Goal: Task Accomplishment & Management: Use online tool/utility

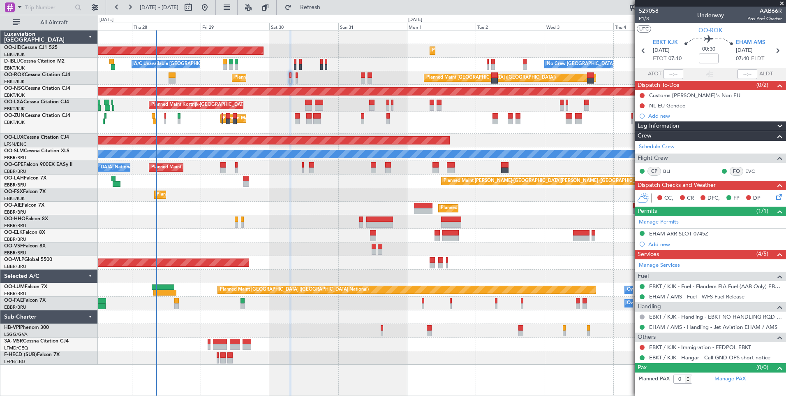
click at [310, 217] on div at bounding box center [442, 222] width 688 height 14
click at [183, 209] on div "Planned Maint [GEOGRAPHIC_DATA] ([GEOGRAPHIC_DATA])" at bounding box center [442, 209] width 688 height 14
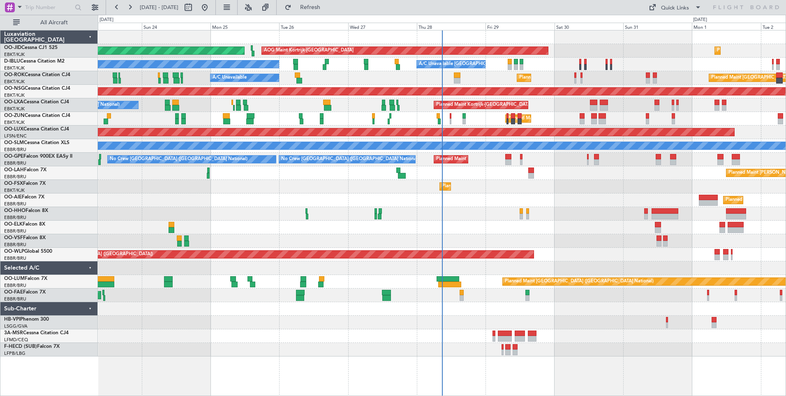
click at [381, 186] on div "AOG Maint Kortrijk-[GEOGRAPHIC_DATA] Planned Maint [GEOGRAPHIC_DATA] ([GEOGRAPH…" at bounding box center [442, 193] width 688 height 326
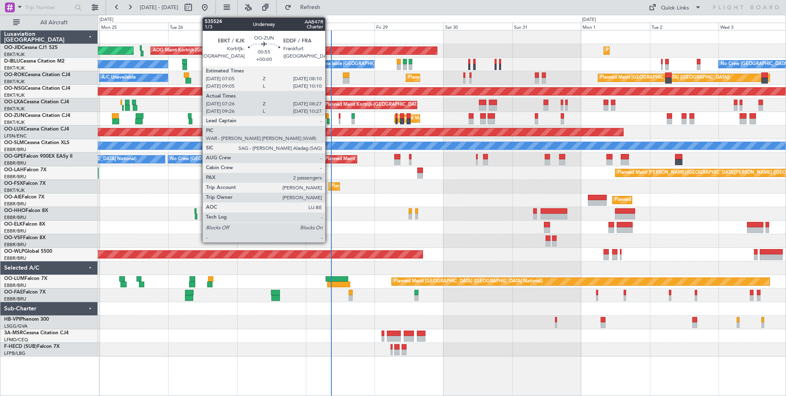
click at [329, 121] on div at bounding box center [328, 121] width 3 height 6
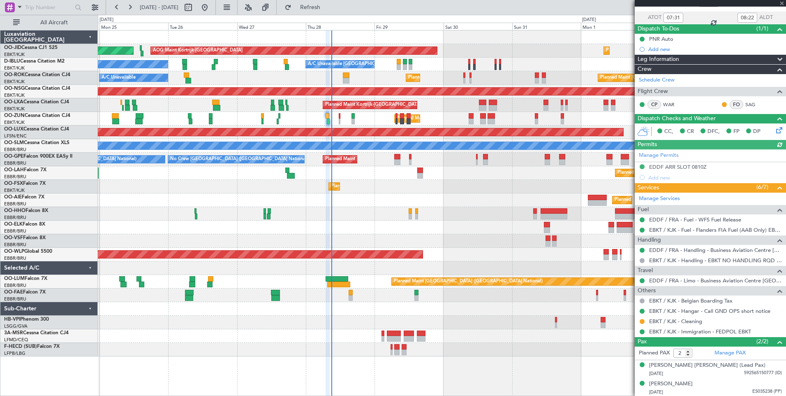
scroll to position [57, 0]
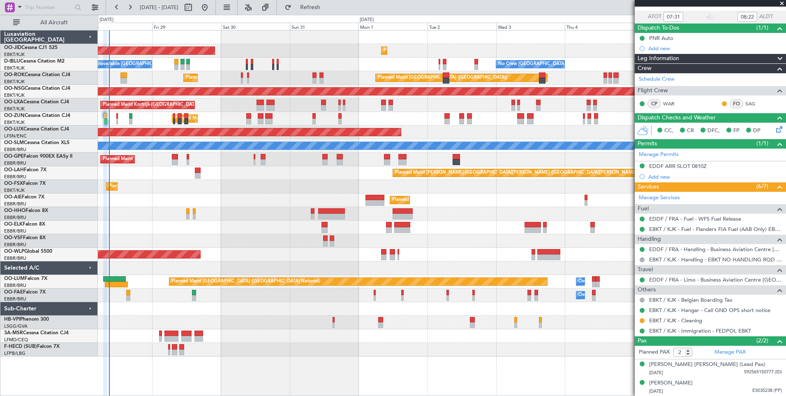
click at [236, 228] on div "AOG Maint Kortrijk-Wevelgem Planned Maint Kortrijk-Wevelgem A/C Unavailable Kor…" at bounding box center [442, 193] width 688 height 326
click at [590, 238] on div "AOG Maint Kortrijk-Wevelgem Planned Maint Kortrijk-Wevelgem A/C Unavailable Kor…" at bounding box center [442, 193] width 688 height 326
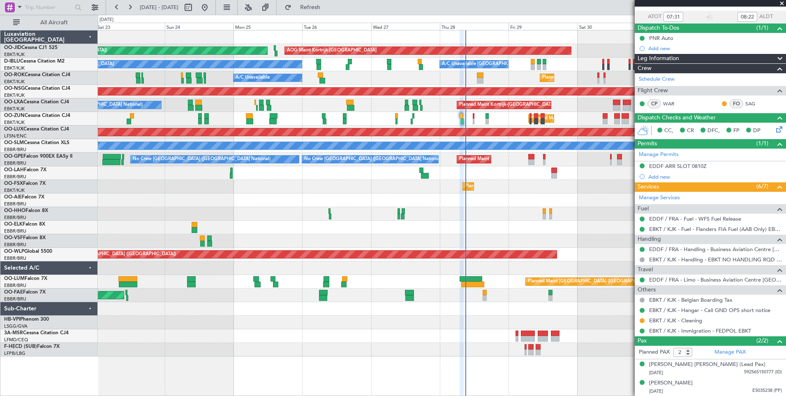
click at [644, 197] on fb-app "28 Aug 2025 - 07 Sep 2025 Refresh Quick Links All Aircraft AOG Maint Kortrijk-W…" at bounding box center [393, 200] width 786 height 389
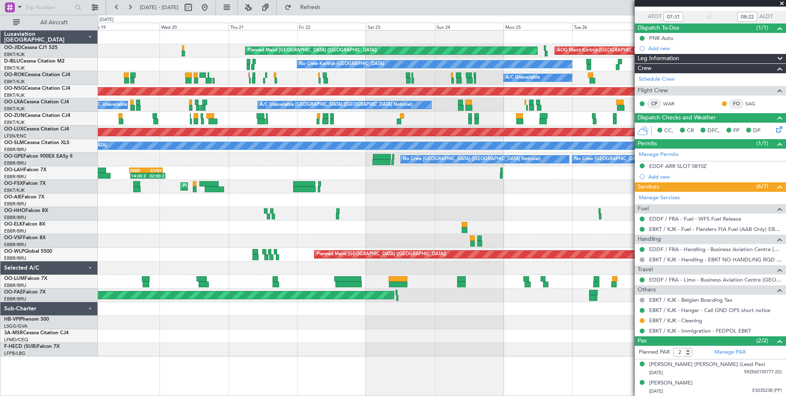
click at [614, 224] on div at bounding box center [442, 227] width 688 height 14
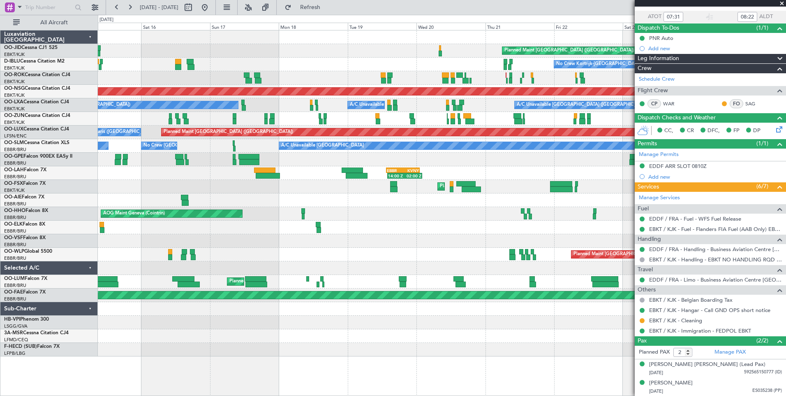
click at [704, 233] on fb-app "28 Aug 2025 - 07 Sep 2025 Refresh Quick Links All Aircraft Planned Maint Paris …" at bounding box center [393, 200] width 786 height 389
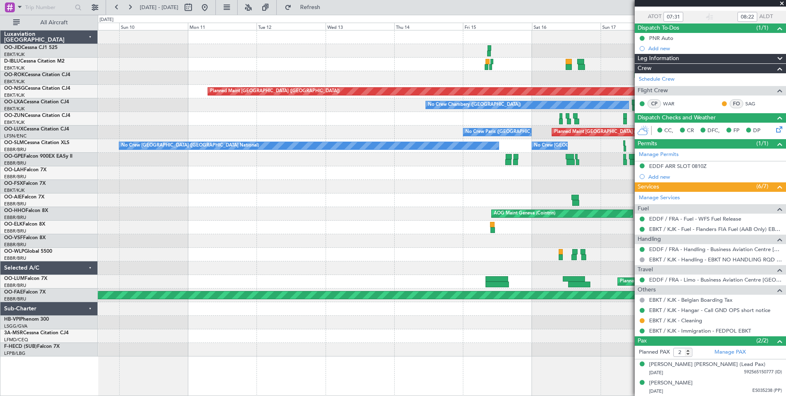
click at [639, 229] on fb-app "28 Aug 2025 - 07 Sep 2025 Refresh Quick Links All Aircraft Planned Maint Paris …" at bounding box center [393, 200] width 786 height 389
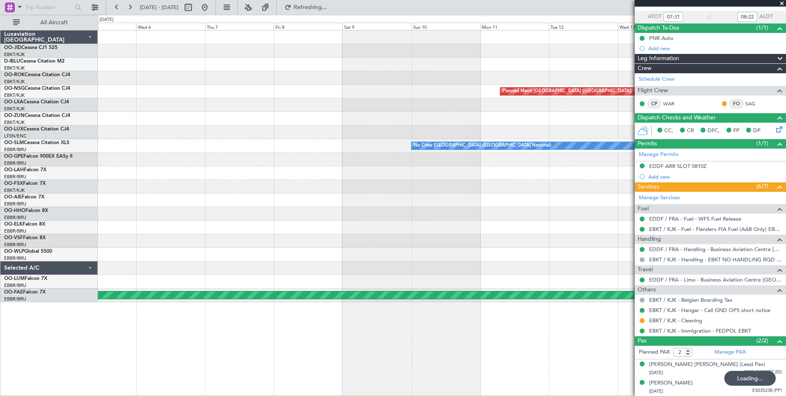
click at [149, 221] on div "Planned Maint Paris (Le Bourget) No Crew Chambery (Aix-les-bains) No Crew Paris…" at bounding box center [442, 165] width 688 height 271
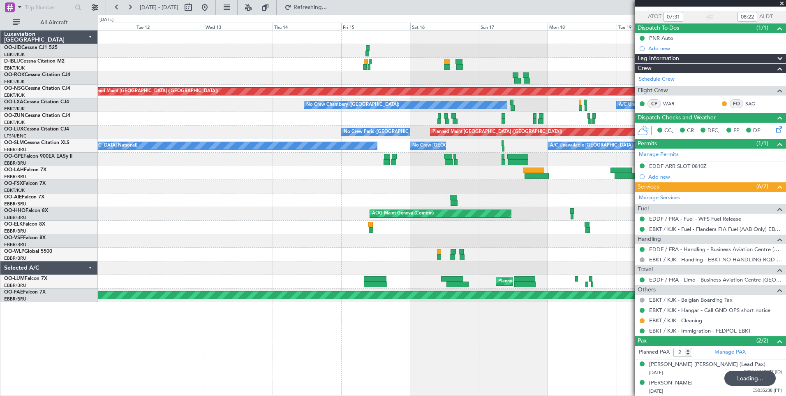
click at [185, 231] on div "Planned Maint Paris (Le Bourget) No Crew Kortrijk-Wevelgem Planned Maint Paris …" at bounding box center [442, 165] width 688 height 271
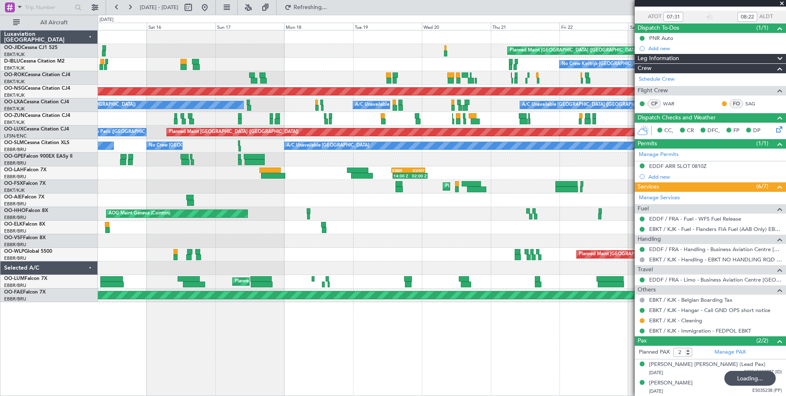
click at [193, 214] on div "Planned Maint Paris (Le Bourget) AOG Maint Kortrijk-Wevelgem No Crew Kortrijk-W…" at bounding box center [442, 165] width 688 height 271
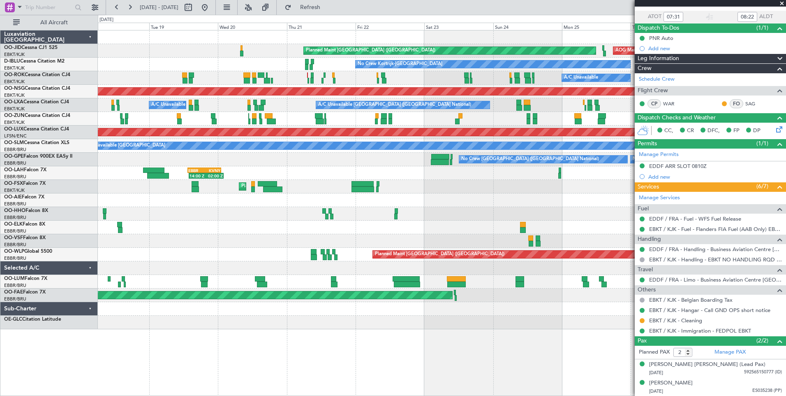
click at [174, 187] on div "AOG Maint Kortrijk-Wevelgem Planned Maint Paris (Le Bourget) No Crew Kortrijk-W…" at bounding box center [442, 179] width 688 height 299
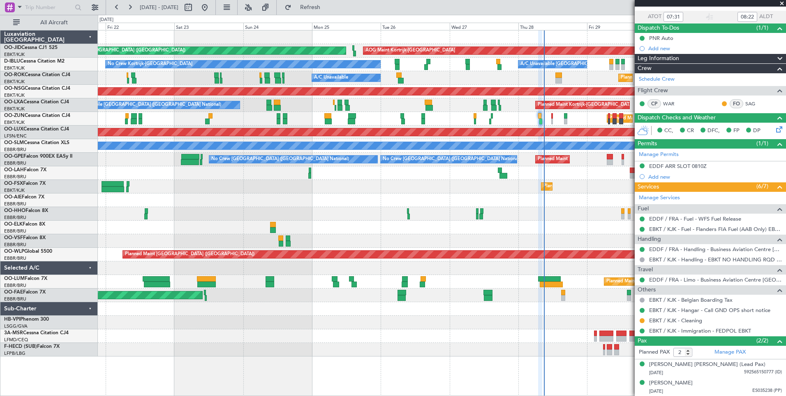
click at [280, 98] on div "AOG Maint Kortrijk-Wevelgem Planned Maint Paris (Le Bourget) Planned Maint Kort…" at bounding box center [442, 193] width 688 height 326
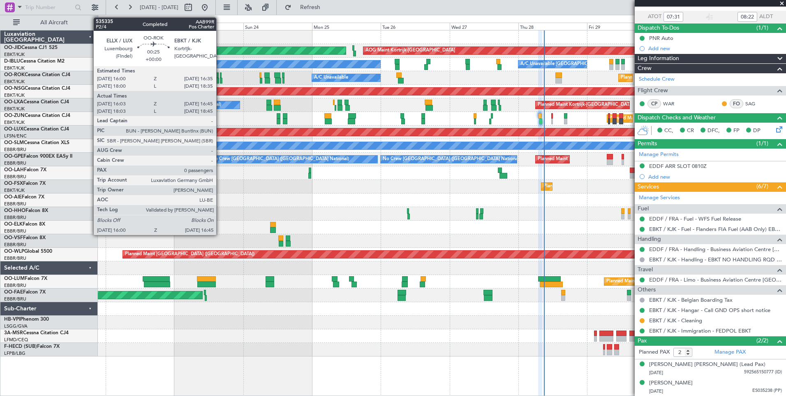
click at [220, 81] on div at bounding box center [221, 81] width 2 height 6
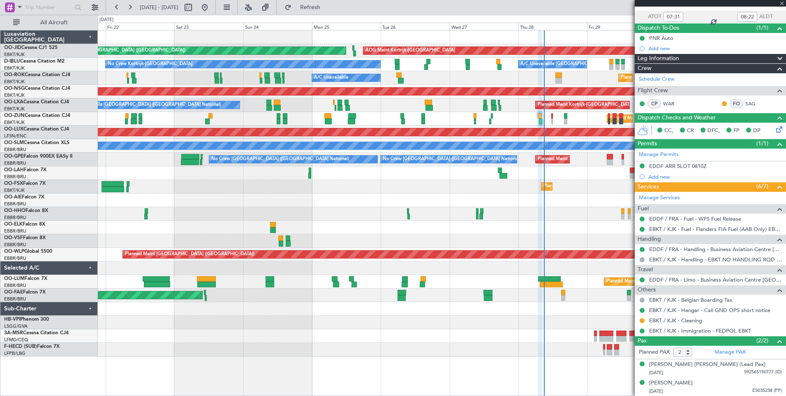
type input "16:08"
type input "16:40"
type input "0"
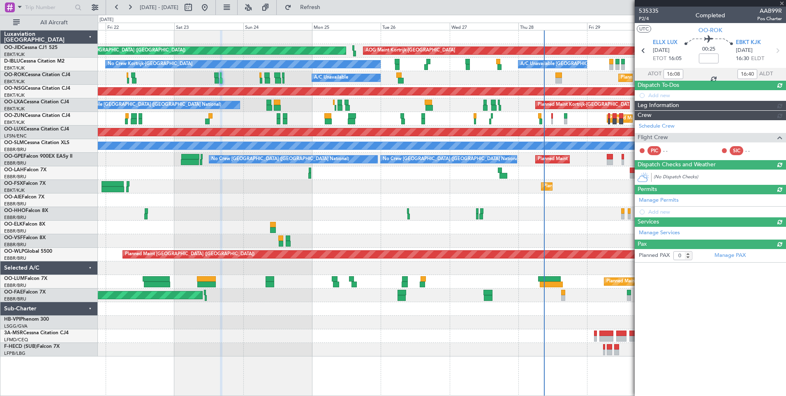
scroll to position [0, 0]
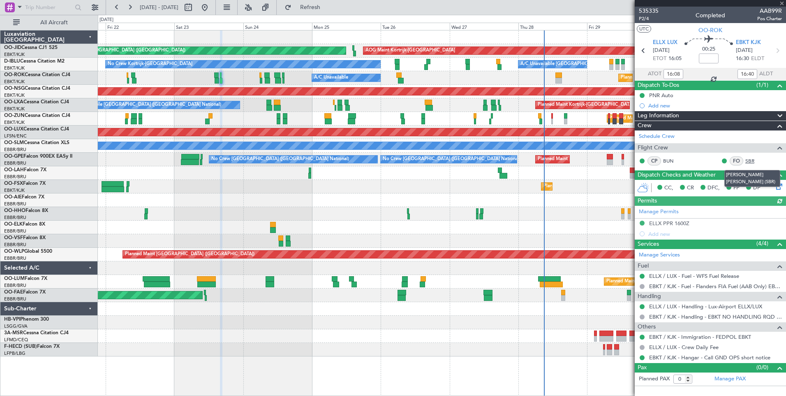
click at [752, 160] on link "SBR" at bounding box center [755, 160] width 19 height 7
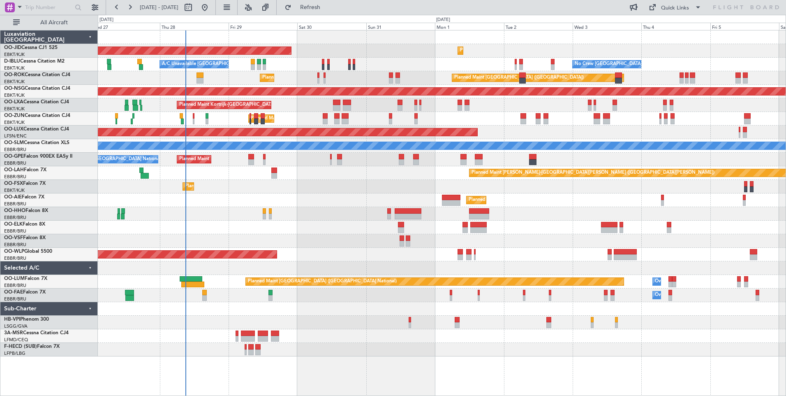
click at [242, 237] on div "AOG Maint Kortrijk-Wevelgem Planned Maint Kortrijk-Wevelgem Planned Maint Paris…" at bounding box center [442, 193] width 688 height 326
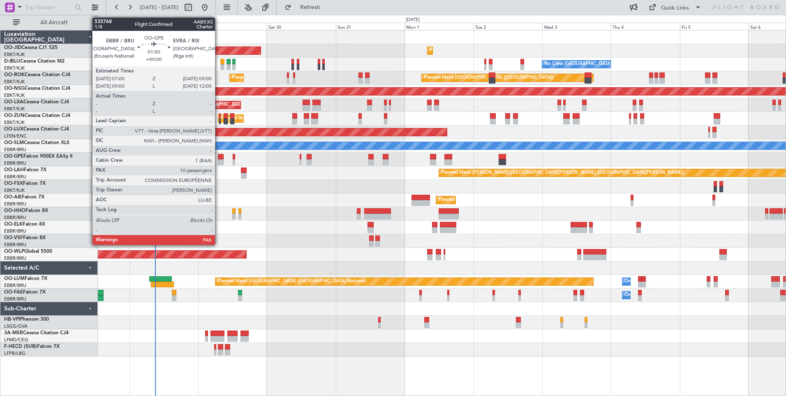
click at [219, 155] on div at bounding box center [221, 157] width 6 height 6
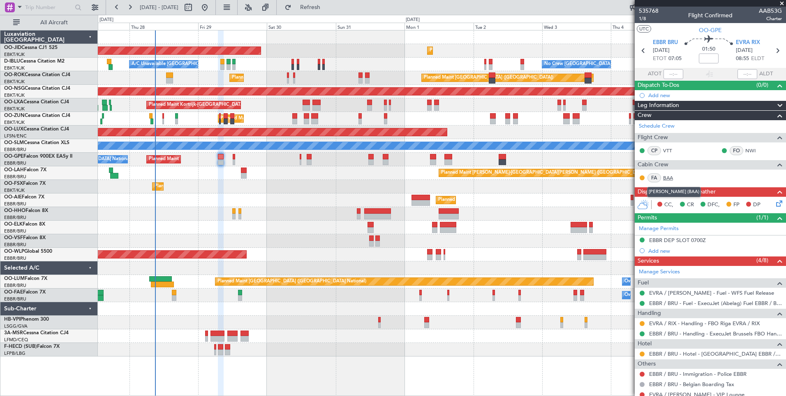
click at [671, 176] on link "BAA" at bounding box center [672, 177] width 19 height 7
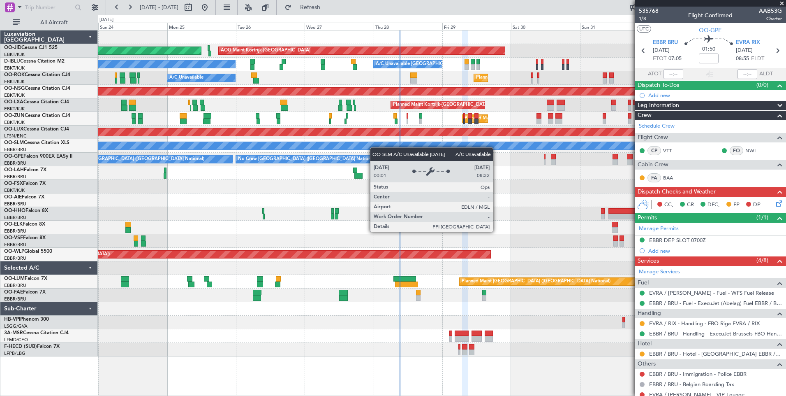
click at [535, 141] on div "AOG Maint Kortrijk-Wevelgem Planned Maint Kortrijk-Wevelgem Planned Maint Paris…" at bounding box center [442, 193] width 688 height 326
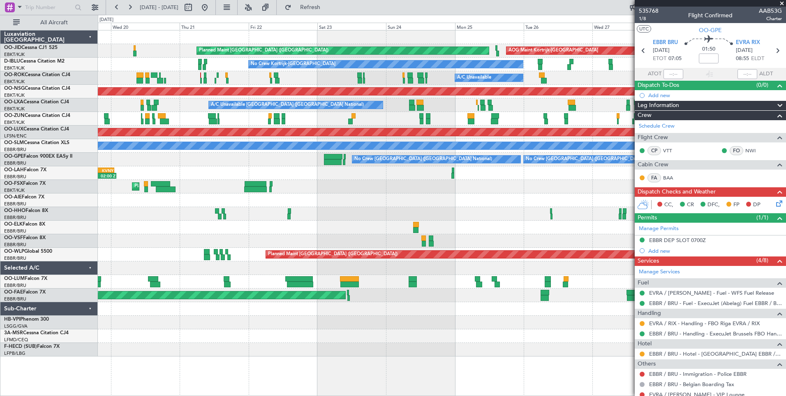
click at [424, 167] on div "AOG Maint Kortrijk-Wevelgem Planned Maint Paris (Le Bourget) A/C Unavailable Ko…" at bounding box center [442, 193] width 688 height 326
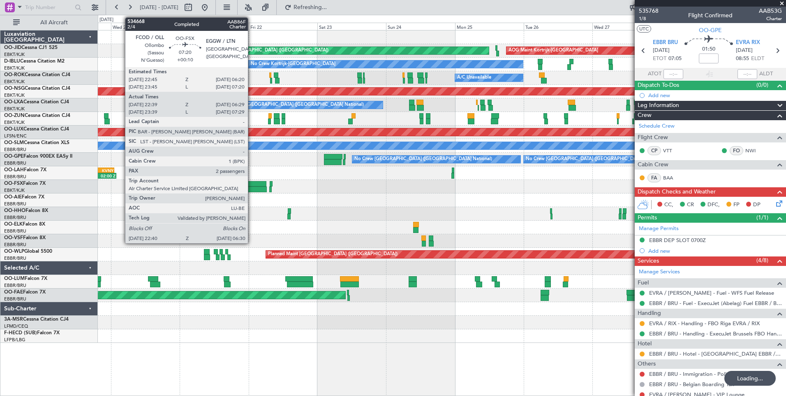
click at [252, 185] on div at bounding box center [256, 184] width 22 height 6
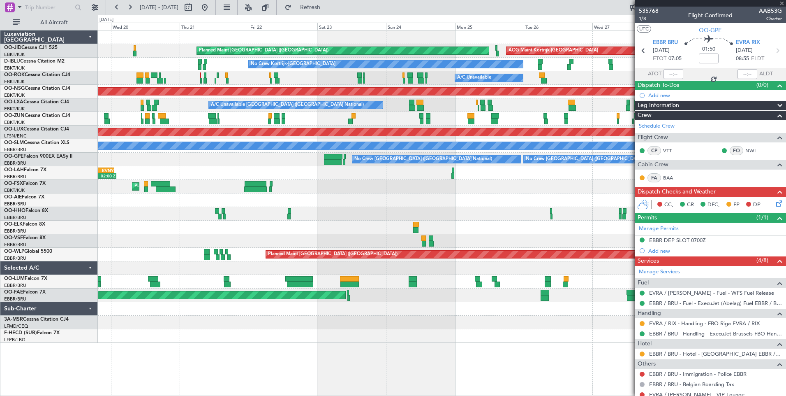
type input "+00:10"
type input "22:49"
type input "06:24"
type input "2"
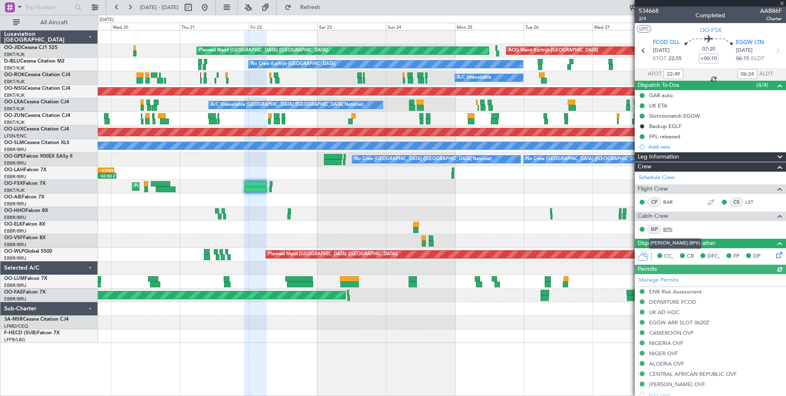
click at [668, 229] on link "BPK" at bounding box center [672, 228] width 19 height 7
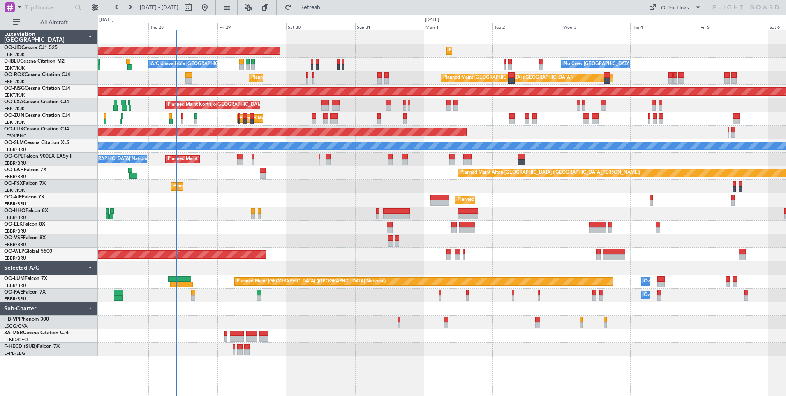
click at [315, 215] on div "AOG Maint Kortrijk-[GEOGRAPHIC_DATA] Planned Maint [GEOGRAPHIC_DATA]-[GEOGRAPHI…" at bounding box center [442, 193] width 688 height 326
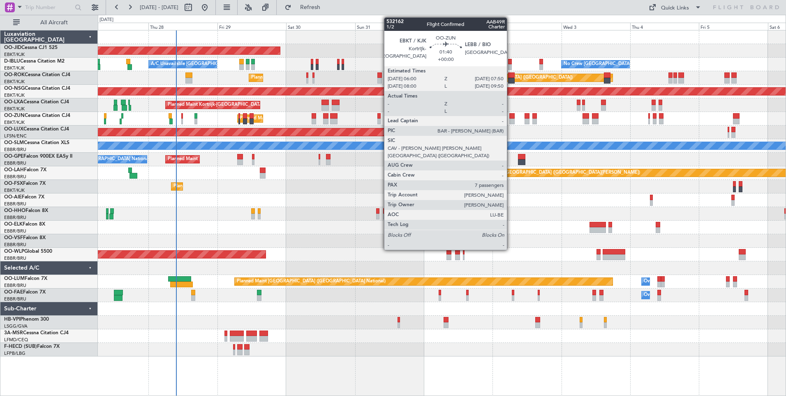
click at [511, 117] on div at bounding box center [512, 116] width 5 height 6
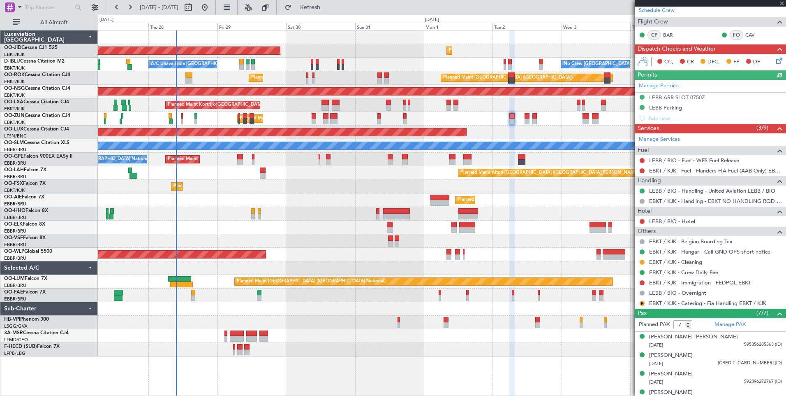
scroll to position [201, 0]
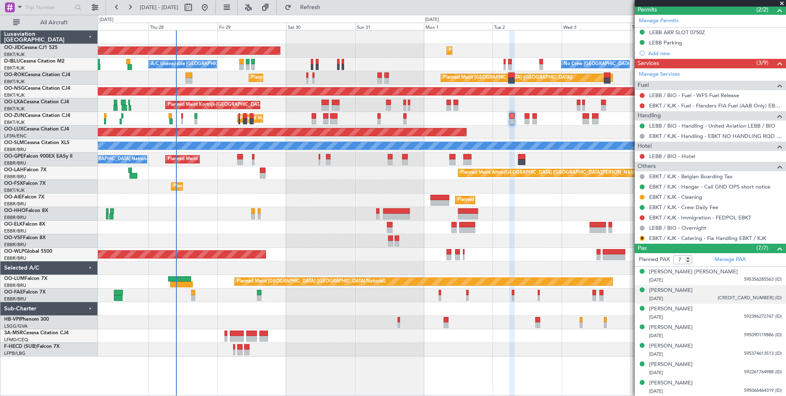
click at [722, 291] on div "[PERSON_NAME] [DATE] 595215766212 (ID)" at bounding box center [715, 294] width 133 height 16
click at [726, 352] on div "[DATE] 595090119886 (ID)" at bounding box center [715, 356] width 133 height 8
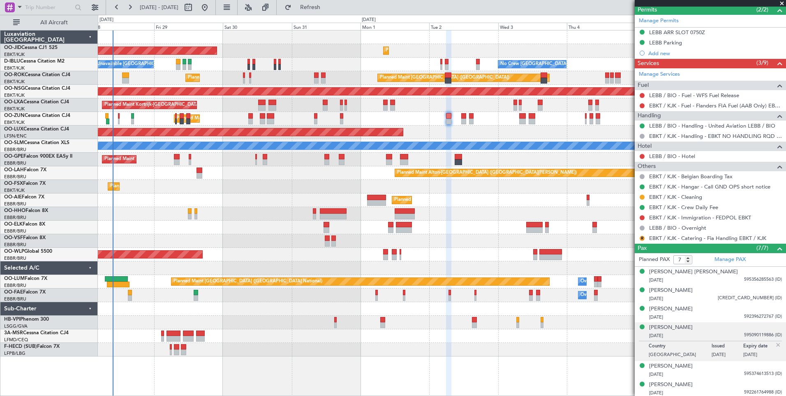
click at [312, 164] on div "AOG Maint Kortrijk-[GEOGRAPHIC_DATA] Planned Maint [GEOGRAPHIC_DATA]-[GEOGRAPHI…" at bounding box center [442, 193] width 688 height 326
click at [279, 212] on div at bounding box center [442, 214] width 688 height 14
click at [271, 198] on div "Planned Maint [GEOGRAPHIC_DATA] ([GEOGRAPHIC_DATA])" at bounding box center [442, 200] width 688 height 14
click at [500, 352] on div at bounding box center [442, 350] width 688 height 14
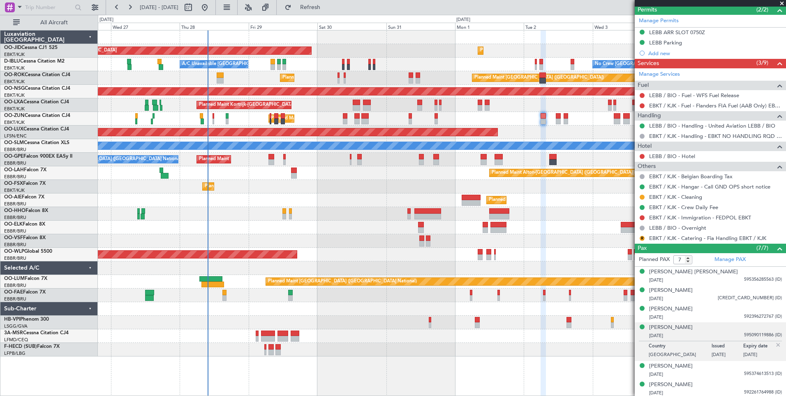
click at [374, 226] on div "AOG Maint Kortrijk-[GEOGRAPHIC_DATA] Planned Maint [GEOGRAPHIC_DATA]-[GEOGRAPHI…" at bounding box center [442, 193] width 688 height 326
click at [332, 327] on div at bounding box center [442, 322] width 688 height 14
click at [326, 13] on button "Refresh" at bounding box center [305, 7] width 49 height 13
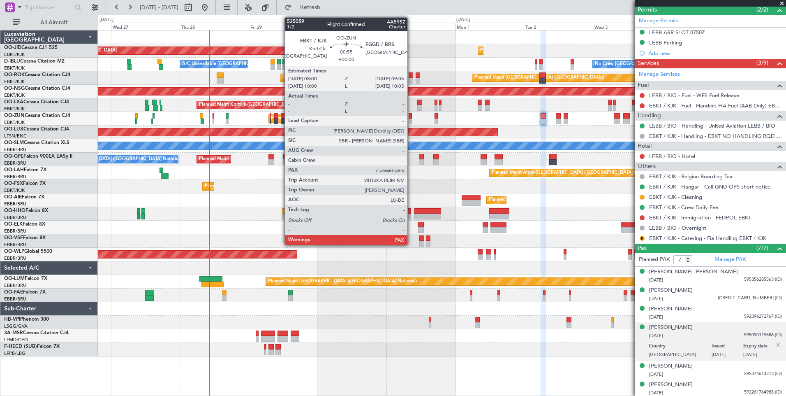
click at [411, 121] on div at bounding box center [410, 121] width 3 height 6
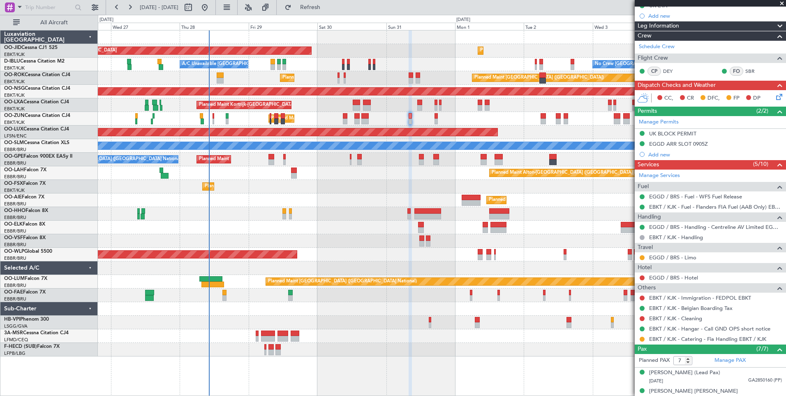
scroll to position [98, 0]
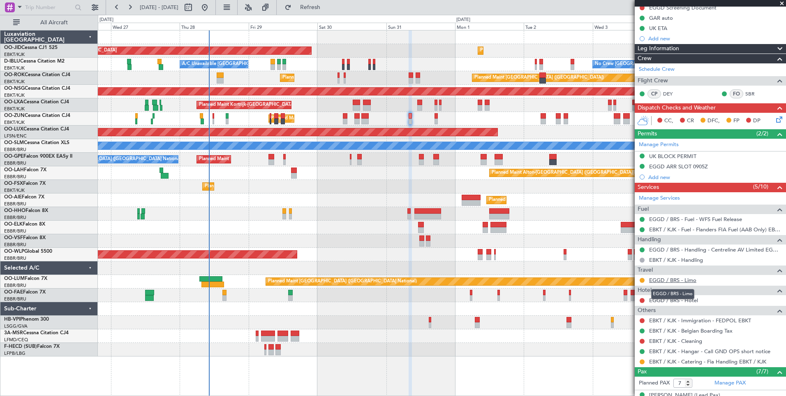
click at [667, 279] on link "EGGD / BRS - Limo" at bounding box center [672, 279] width 47 height 7
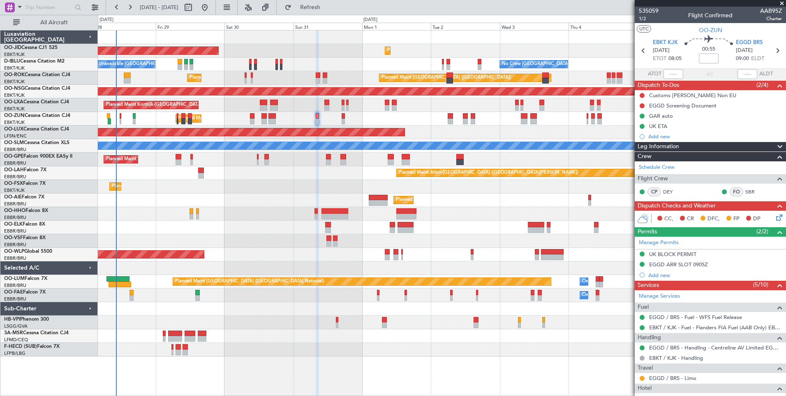
click at [308, 331] on div "AOG Maint Kortrijk-[GEOGRAPHIC_DATA] Planned Maint [GEOGRAPHIC_DATA]-[GEOGRAPHI…" at bounding box center [442, 193] width 688 height 326
